Goal: Task Accomplishment & Management: Manage account settings

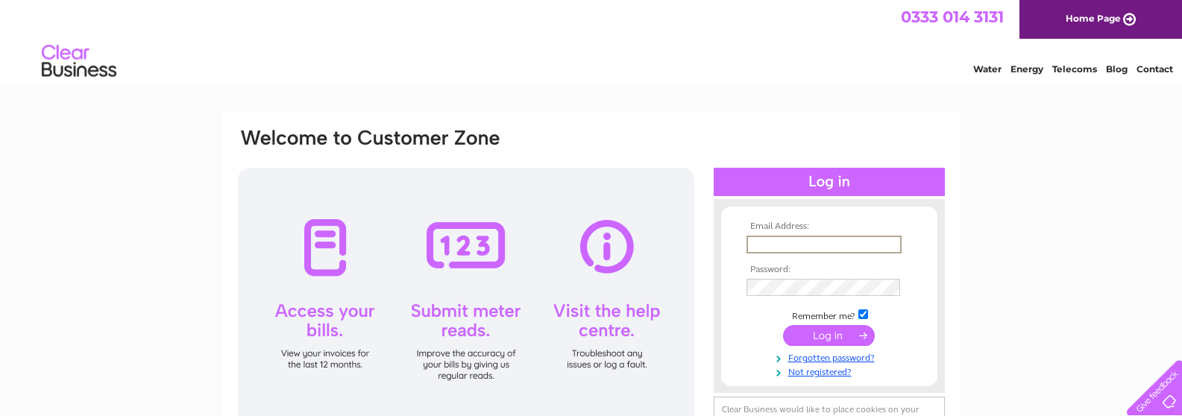
type input "info@ggsheating.co.uk"
click at [820, 339] on input "submit" at bounding box center [829, 334] width 92 height 21
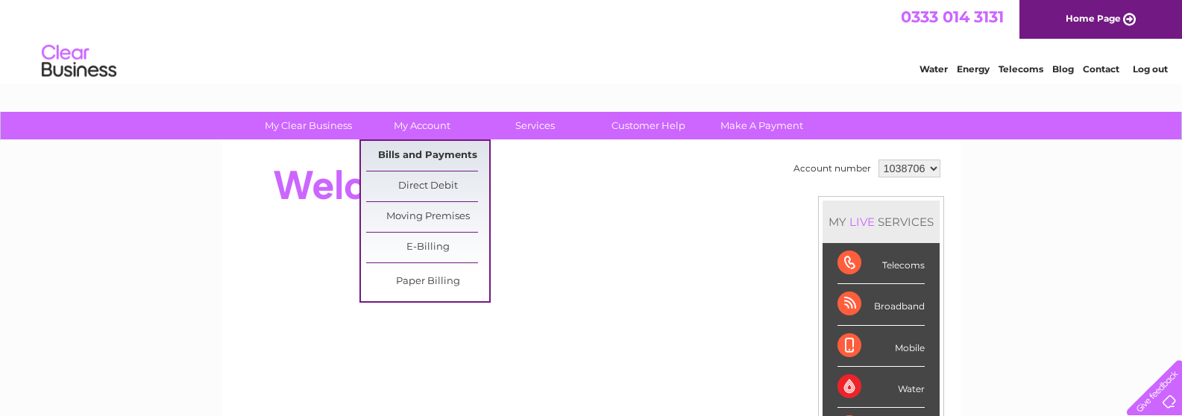
click at [413, 157] on link "Bills and Payments" at bounding box center [427, 156] width 123 height 30
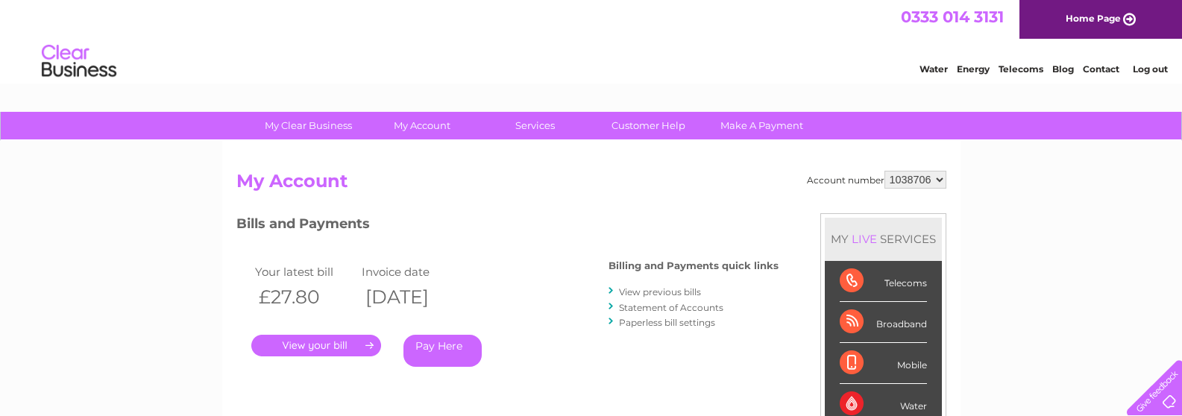
click at [321, 348] on link "." at bounding box center [316, 346] width 130 height 22
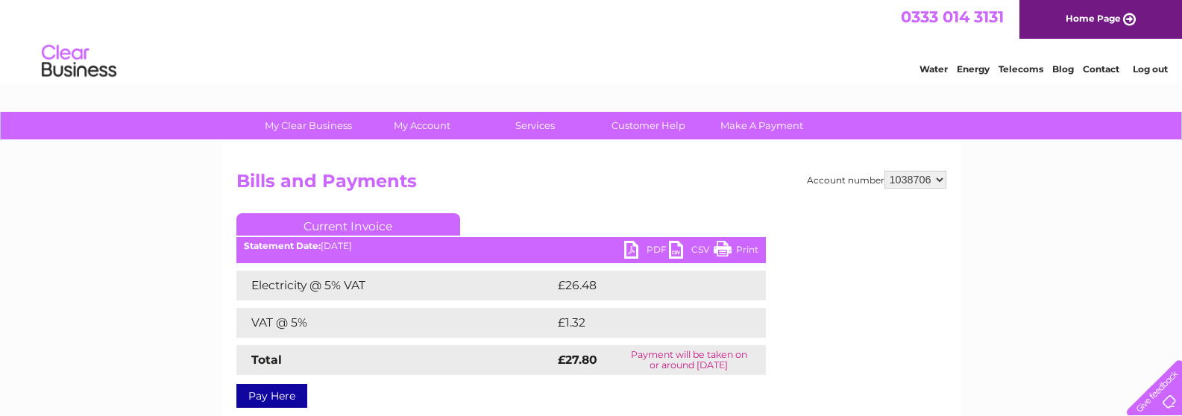
click at [631, 248] on link "PDF" at bounding box center [646, 252] width 45 height 22
